Goal: Information Seeking & Learning: Learn about a topic

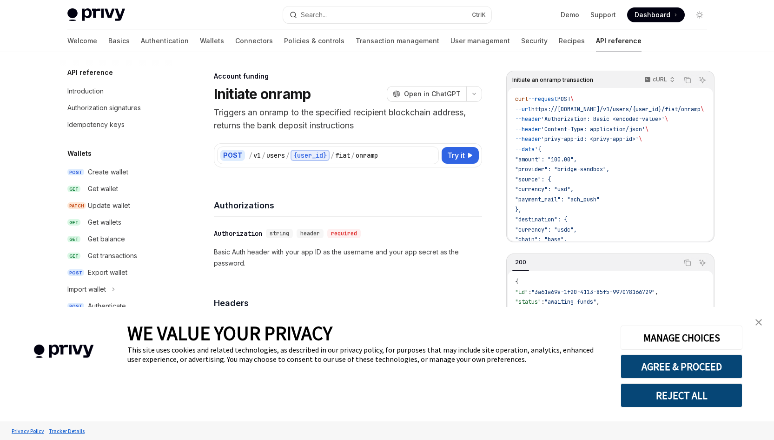
scroll to position [264, 0]
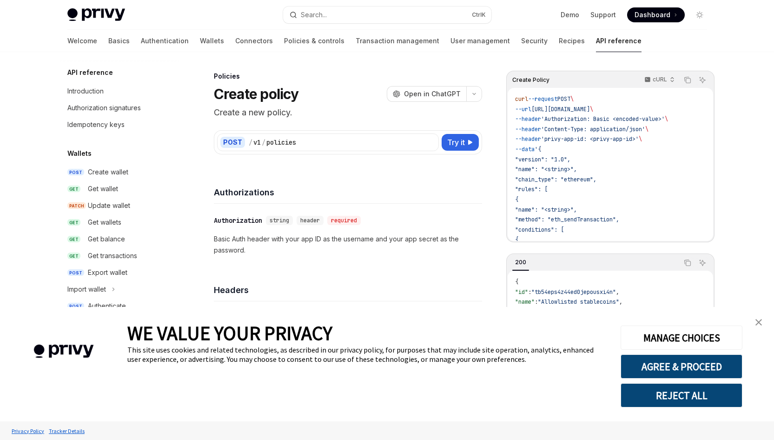
scroll to position [344, 0]
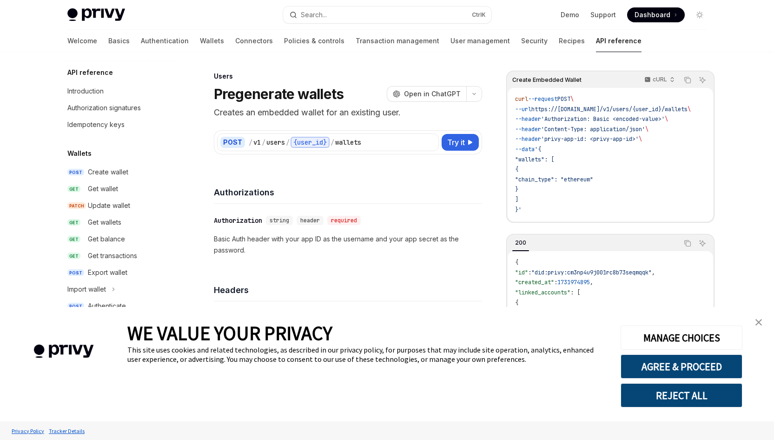
type textarea "*"
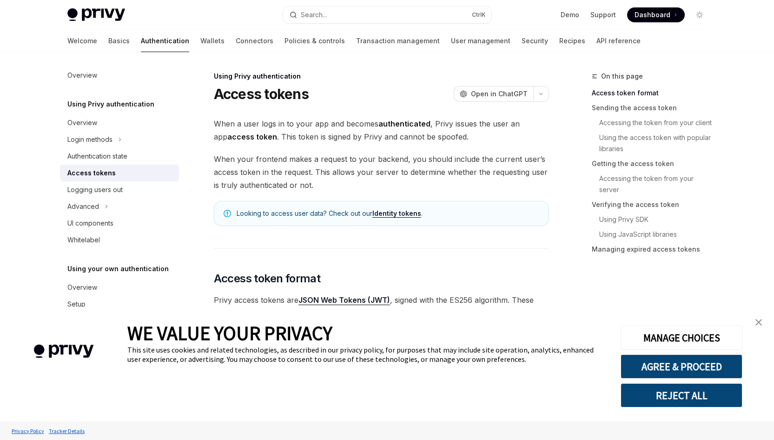
type textarea "*"
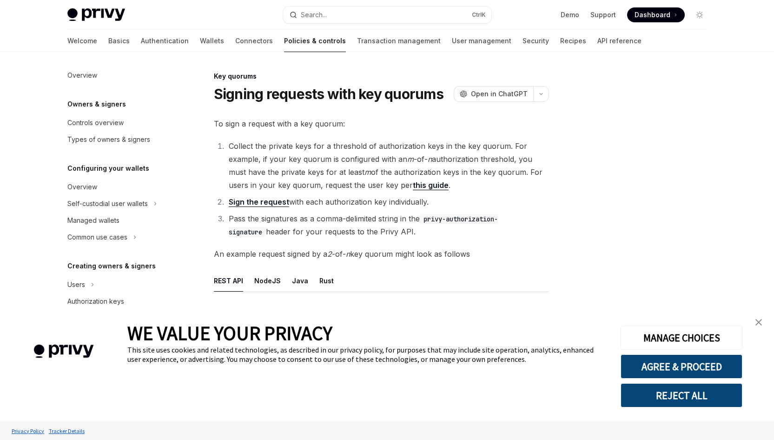
scroll to position [215, 0]
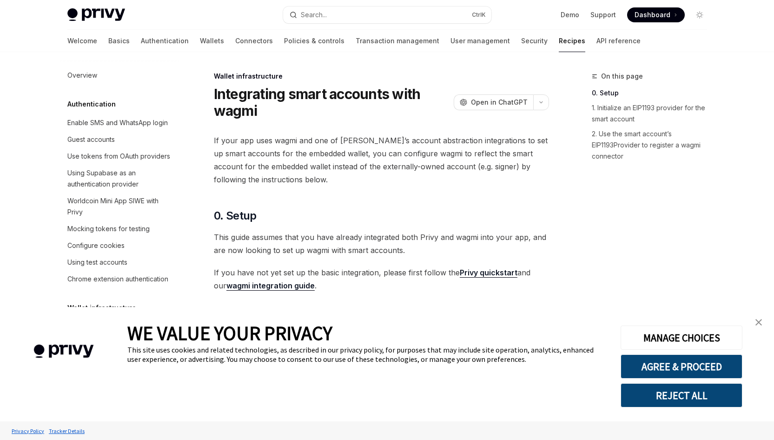
scroll to position [320, 0]
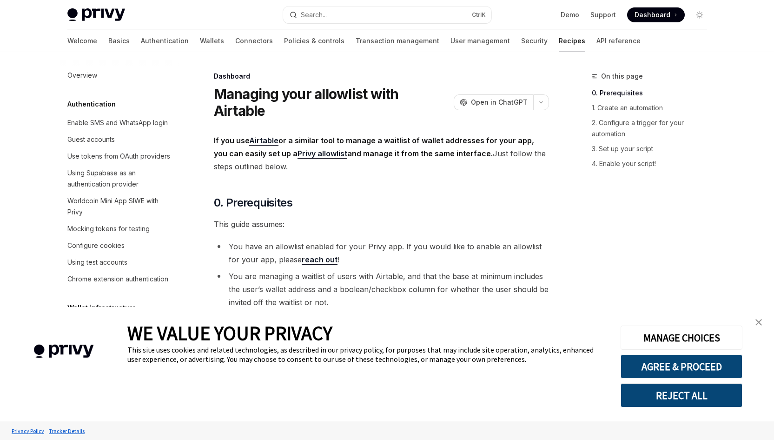
scroll to position [555, 0]
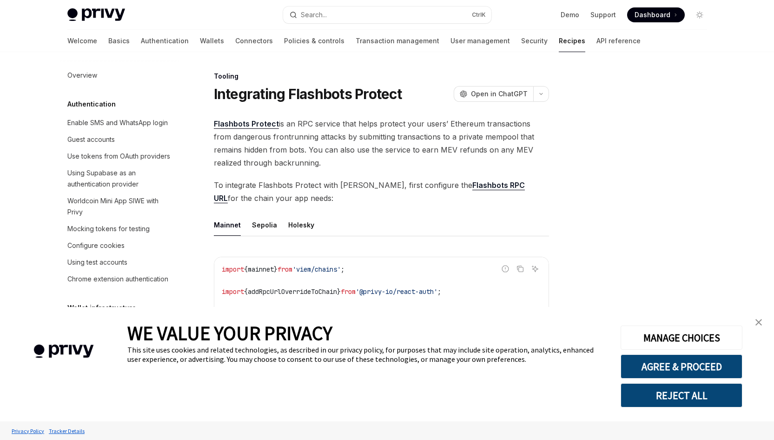
scroll to position [1154, 0]
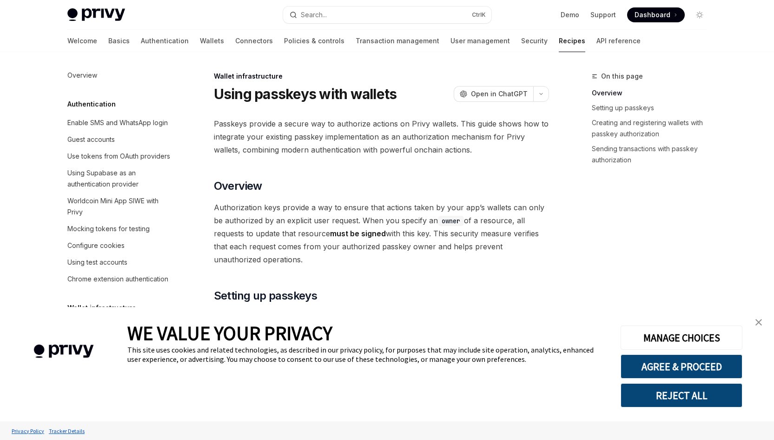
scroll to position [186, 0]
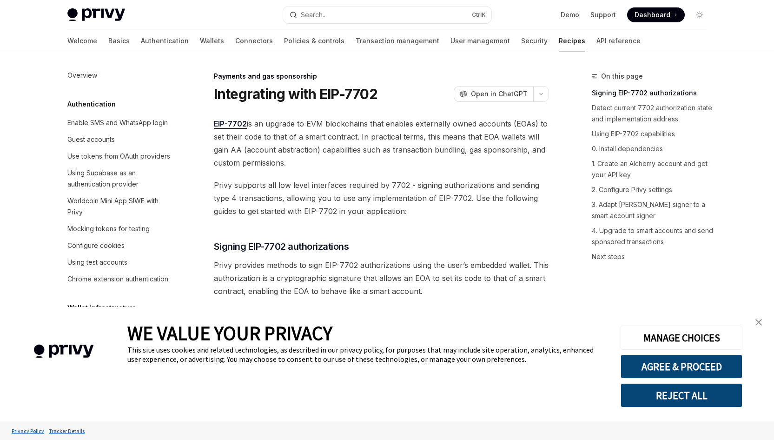
scroll to position [800, 0]
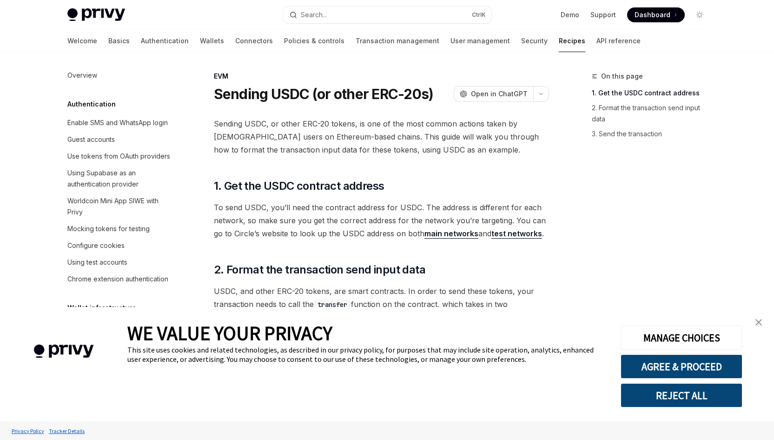
scroll to position [1241, 0]
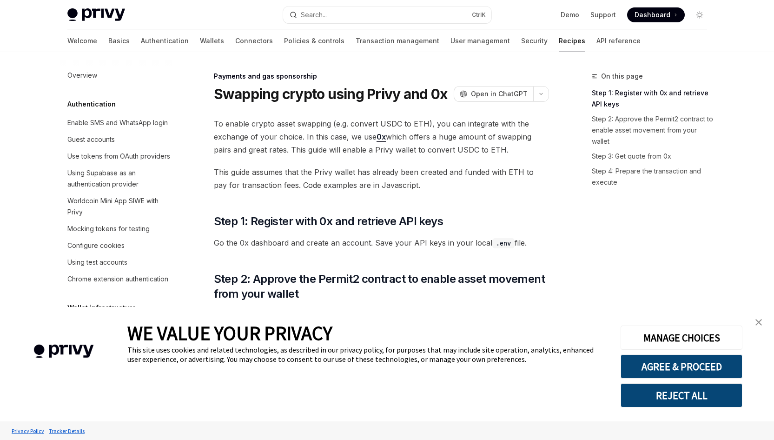
scroll to position [778, 0]
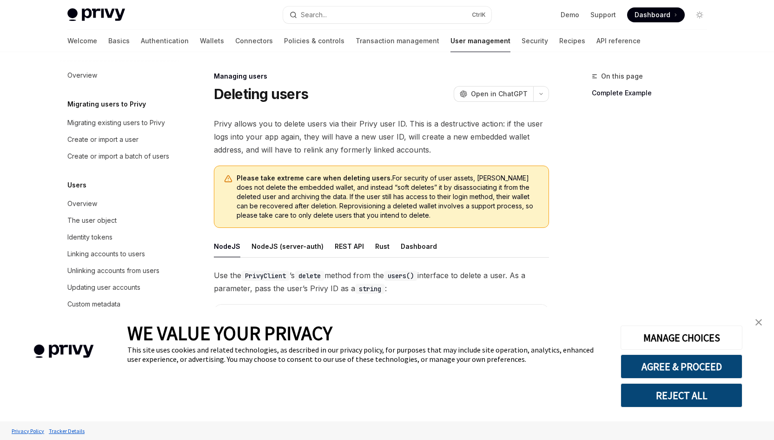
type textarea "*"
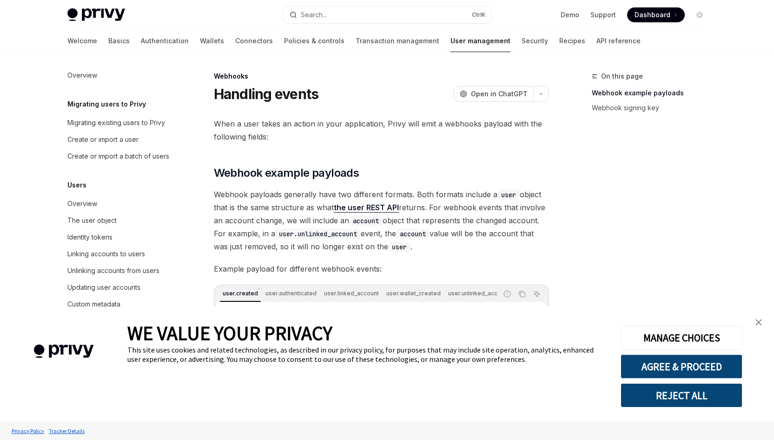
scroll to position [98, 0]
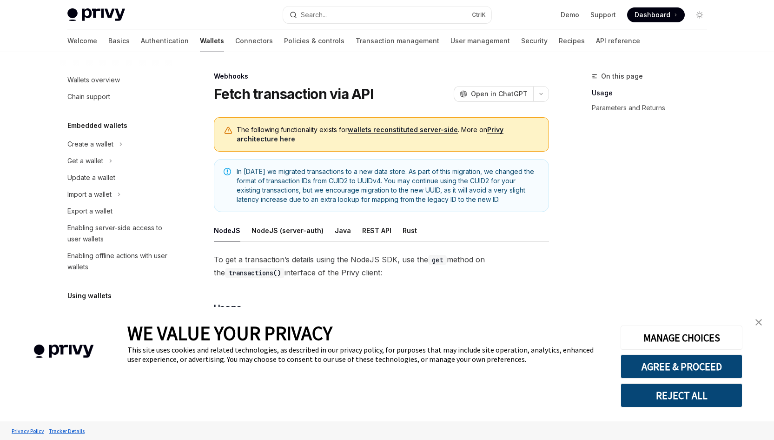
scroll to position [359, 0]
